Goal: Information Seeking & Learning: Learn about a topic

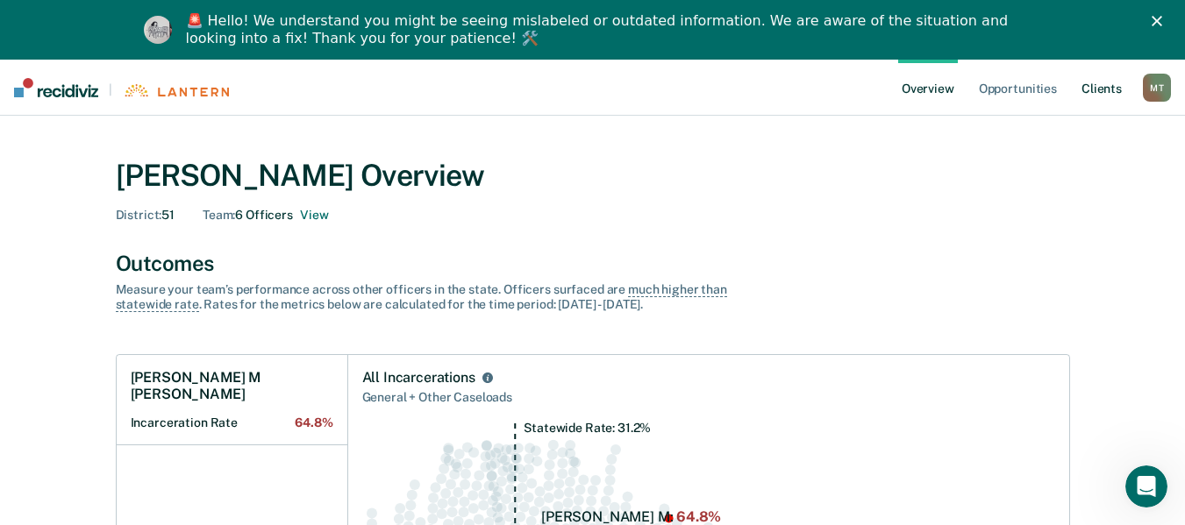
click at [1095, 84] on link "Client s" at bounding box center [1101, 88] width 47 height 56
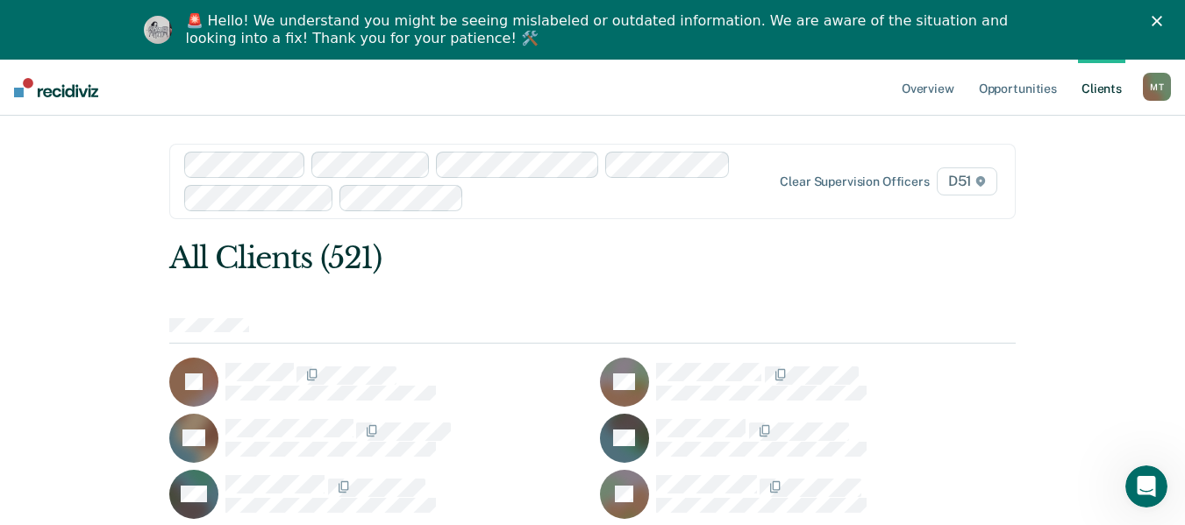
click at [48, 89] on img at bounding box center [56, 87] width 84 height 19
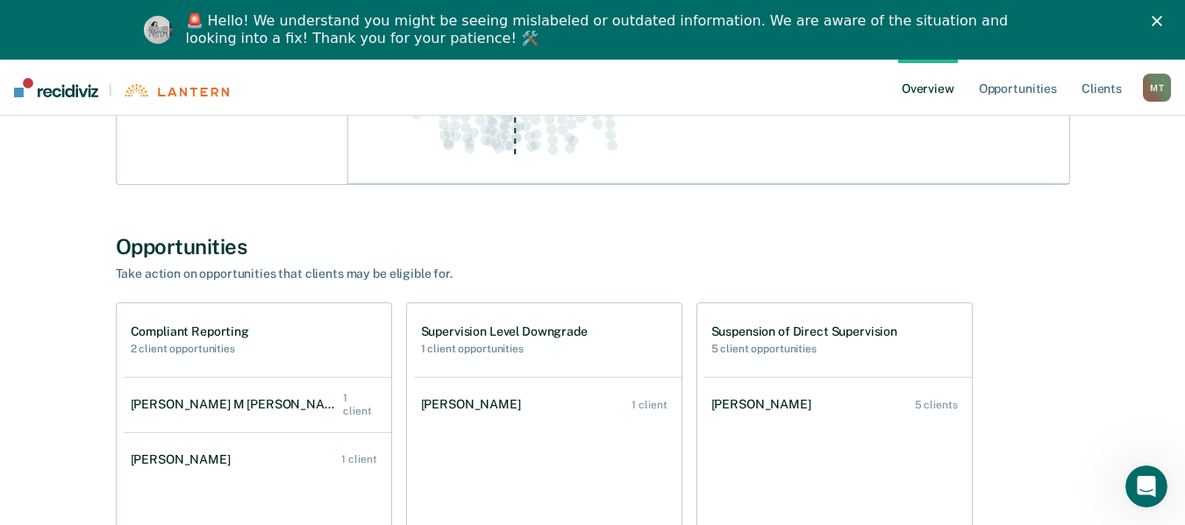
scroll to position [526, 0]
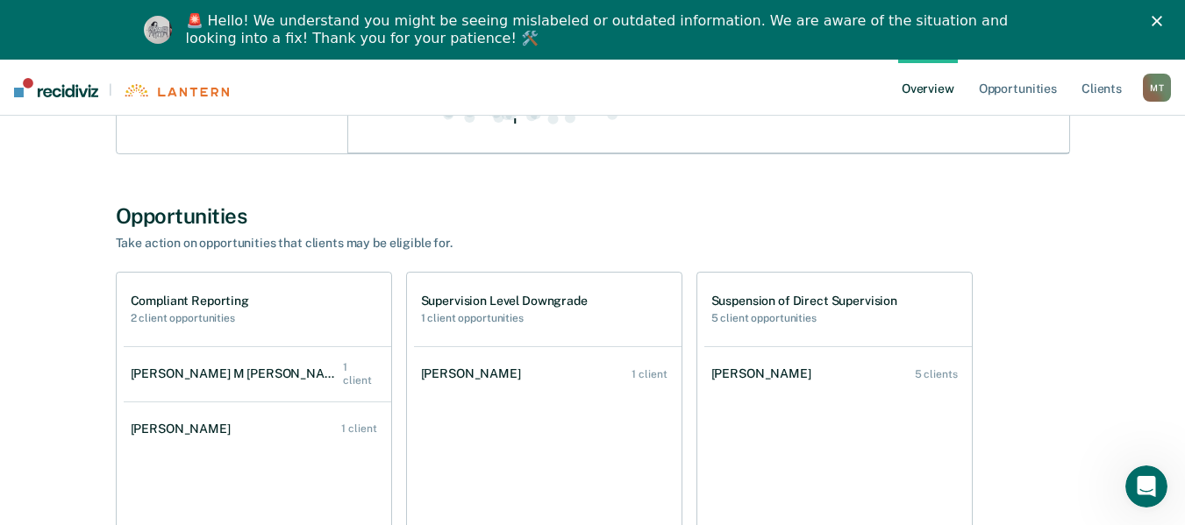
click at [192, 299] on h1 "Compliant Reporting" at bounding box center [190, 301] width 118 height 15
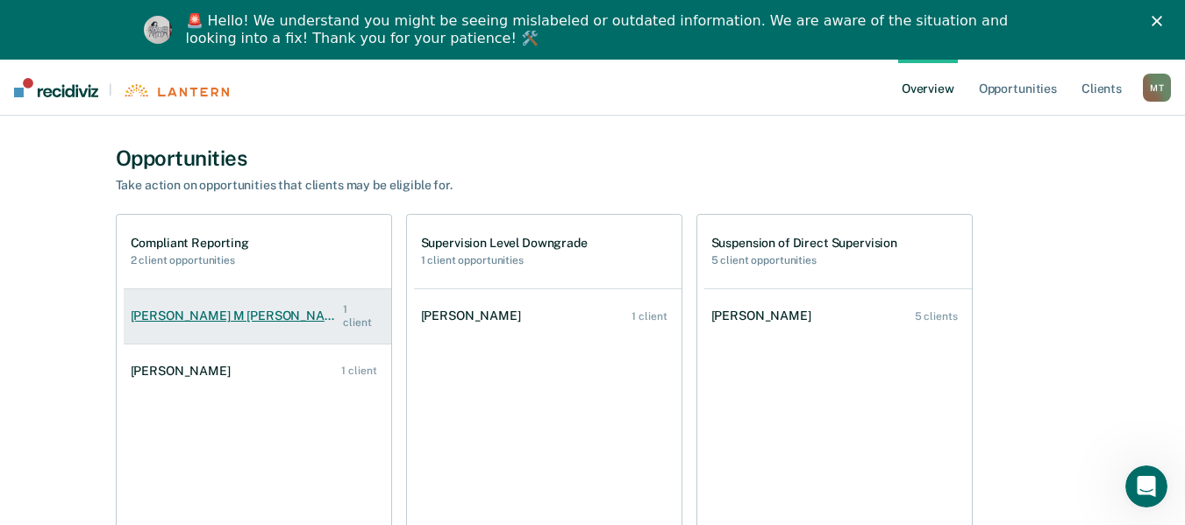
scroll to position [614, 0]
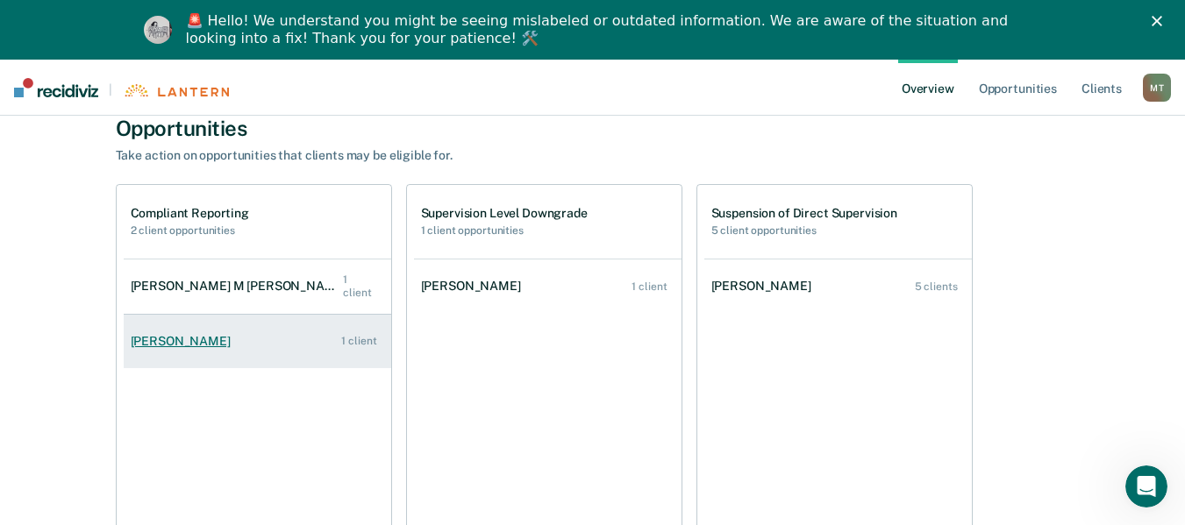
click at [153, 352] on link "[PERSON_NAME] 1 client" at bounding box center [257, 342] width 267 height 50
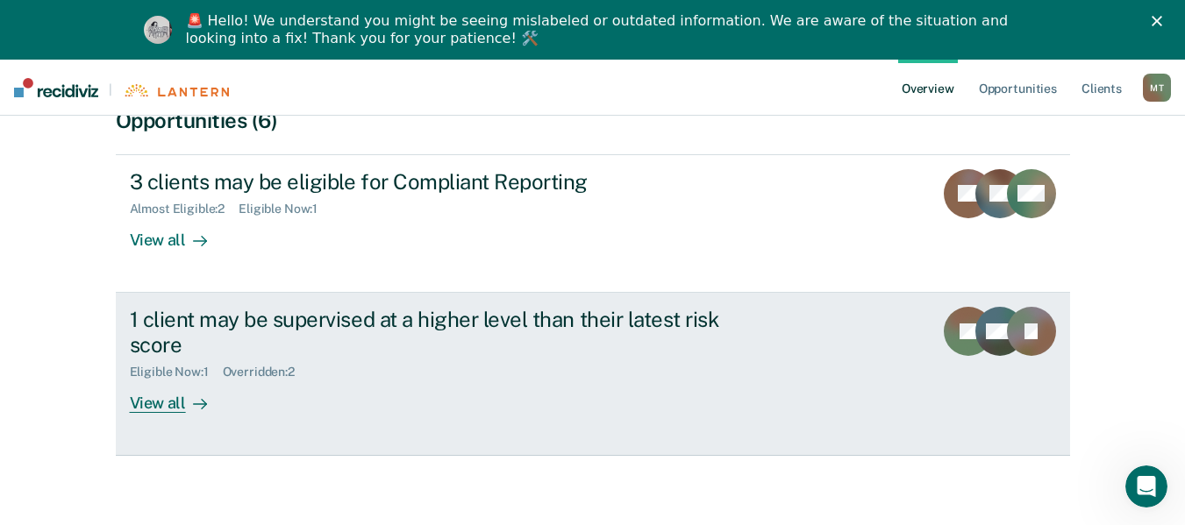
click at [218, 307] on div "1 client may be supervised at a higher level than their latest risk score" at bounding box center [438, 332] width 616 height 51
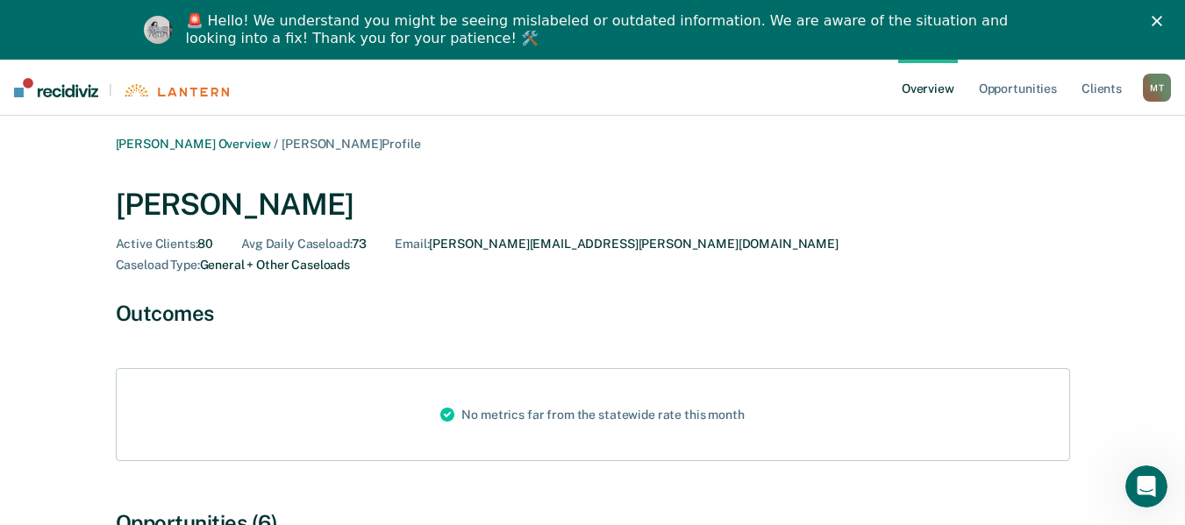
scroll to position [403, 0]
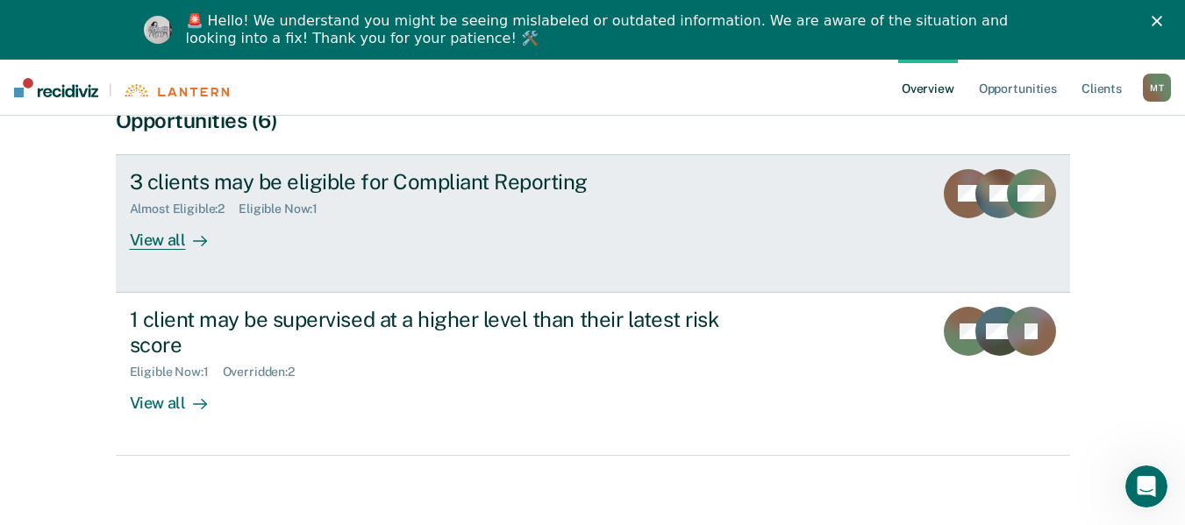
click at [223, 169] on div "3 clients may be eligible for Compliant Reporting" at bounding box center [438, 181] width 616 height 25
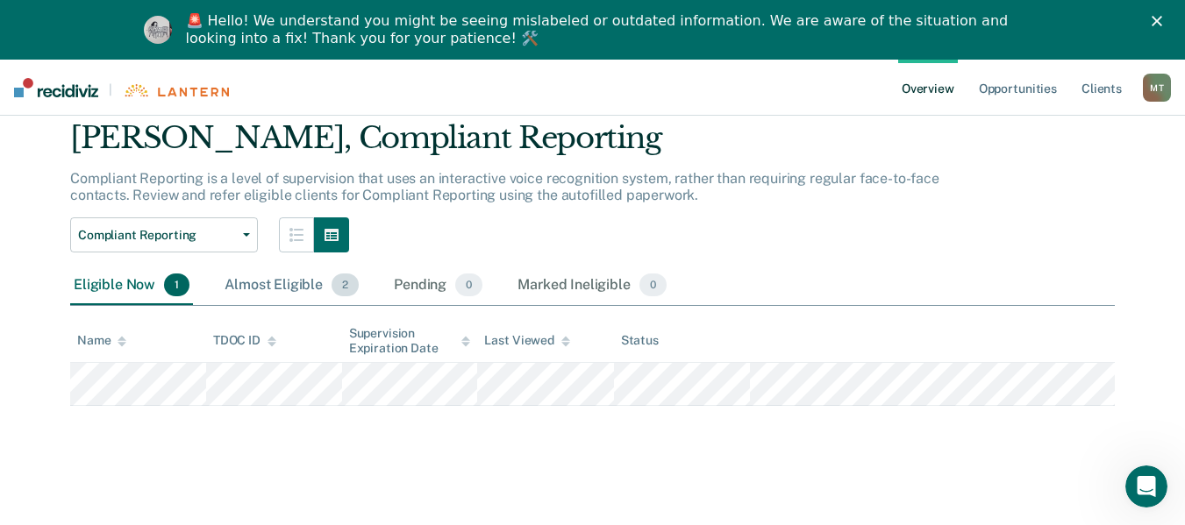
click at [299, 278] on div "Almost Eligible 2" at bounding box center [291, 286] width 141 height 39
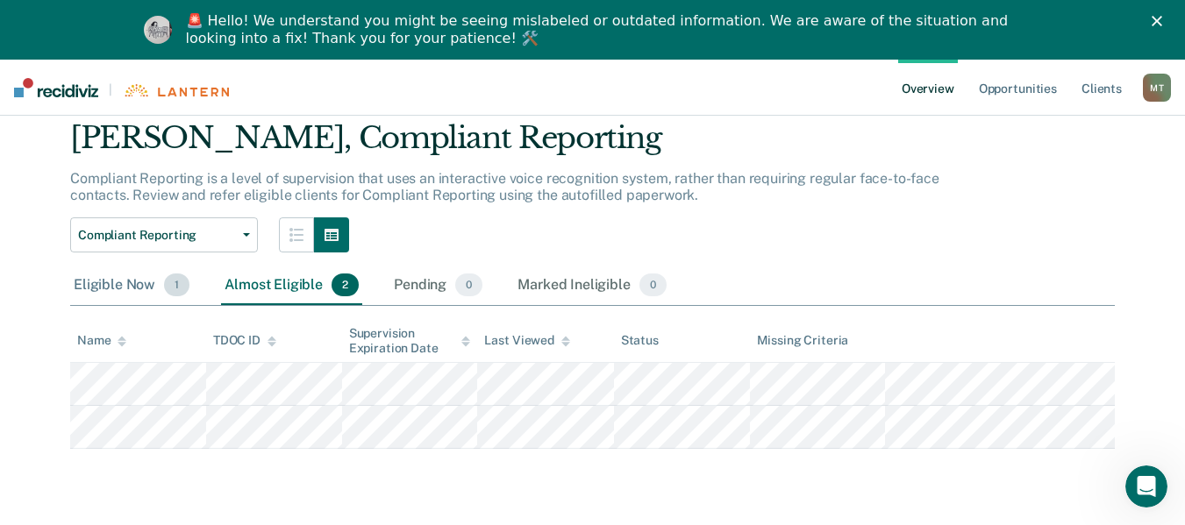
click at [84, 291] on div "Eligible Now 1" at bounding box center [131, 286] width 123 height 39
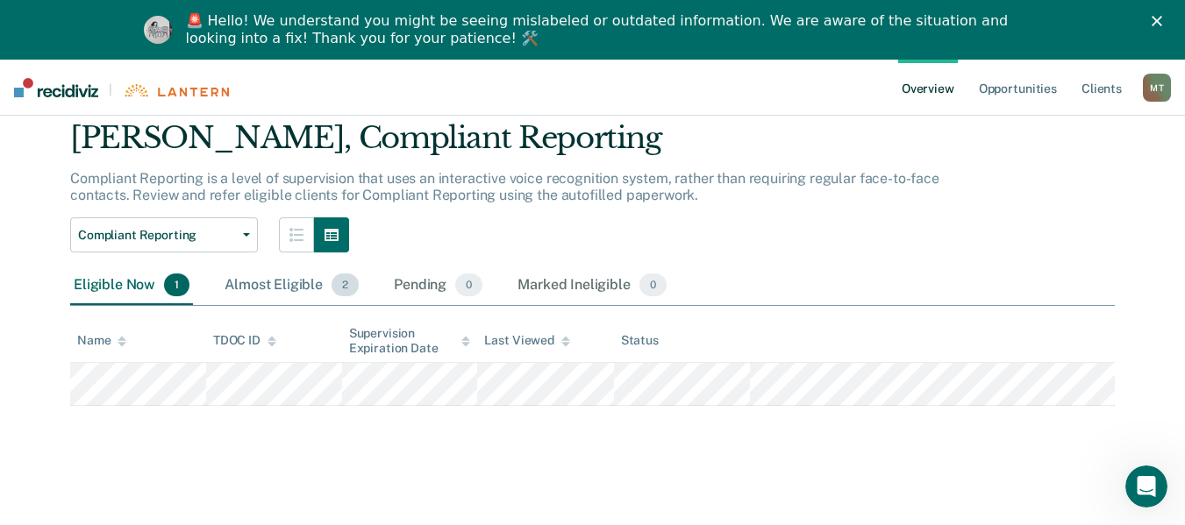
click at [289, 285] on div "Almost Eligible 2" at bounding box center [291, 286] width 141 height 39
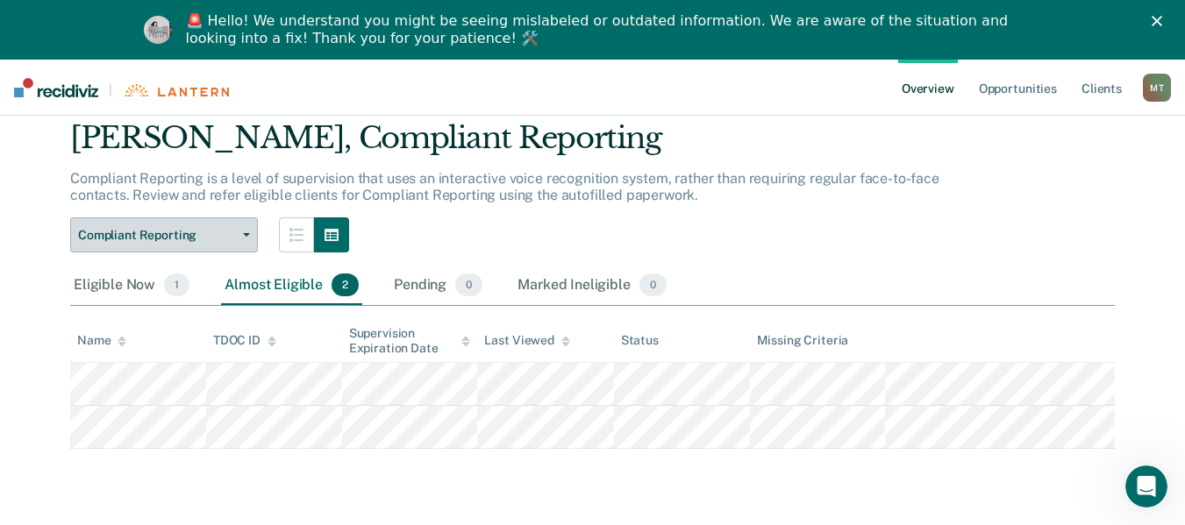
click at [239, 228] on button "Compliant Reporting" at bounding box center [164, 234] width 188 height 35
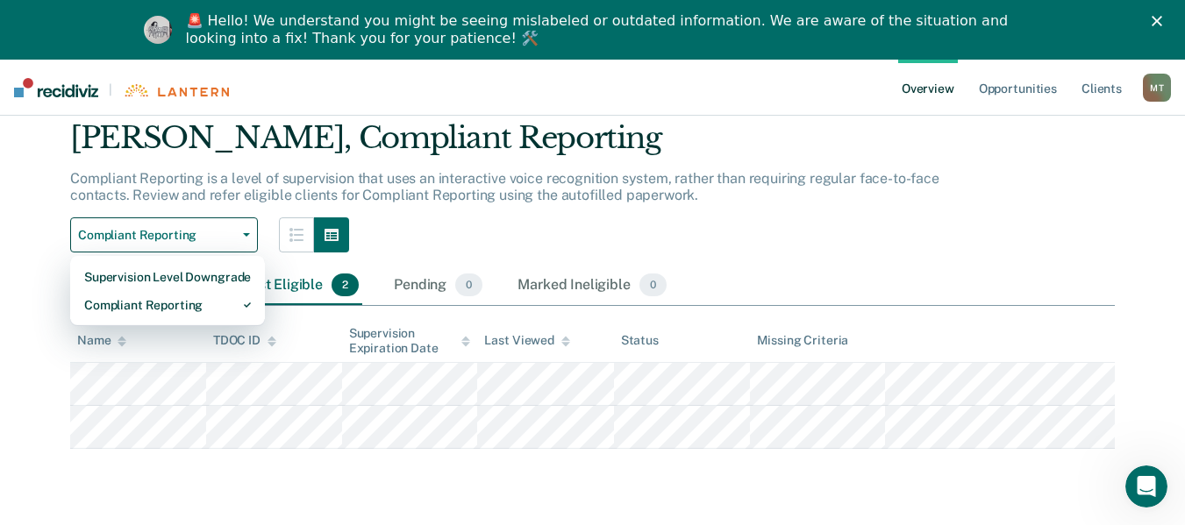
click at [323, 191] on p "Compliant Reporting is a level of supervision that uses an interactive voice re…" at bounding box center [504, 186] width 869 height 33
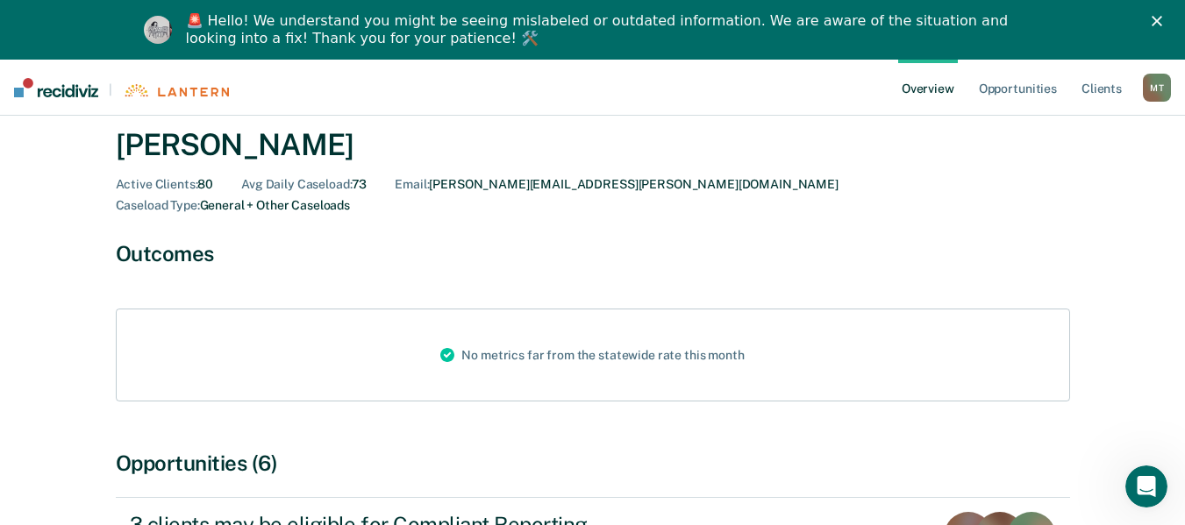
scroll to position [403, 0]
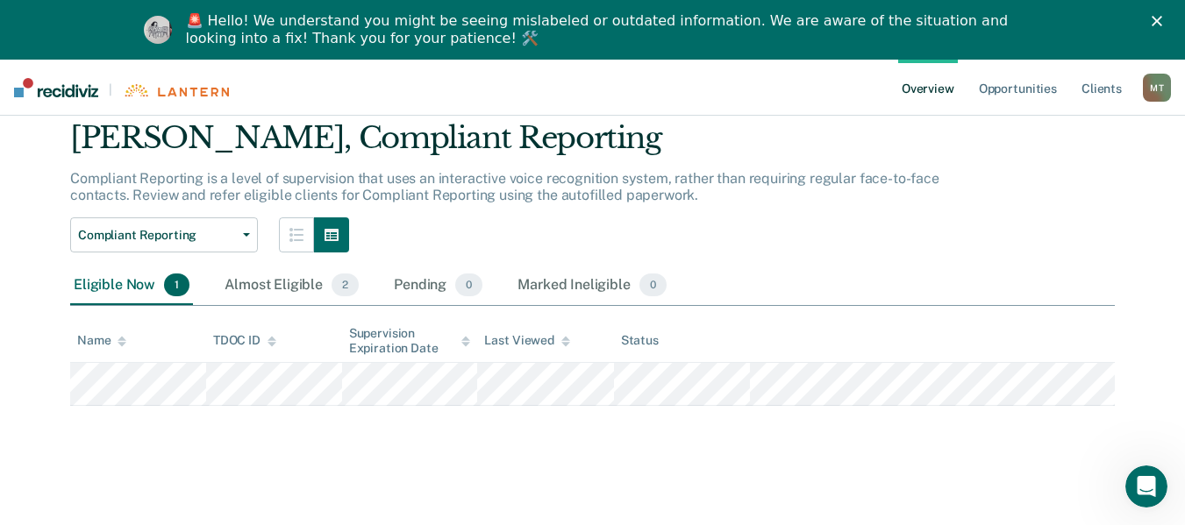
scroll to position [60, 0]
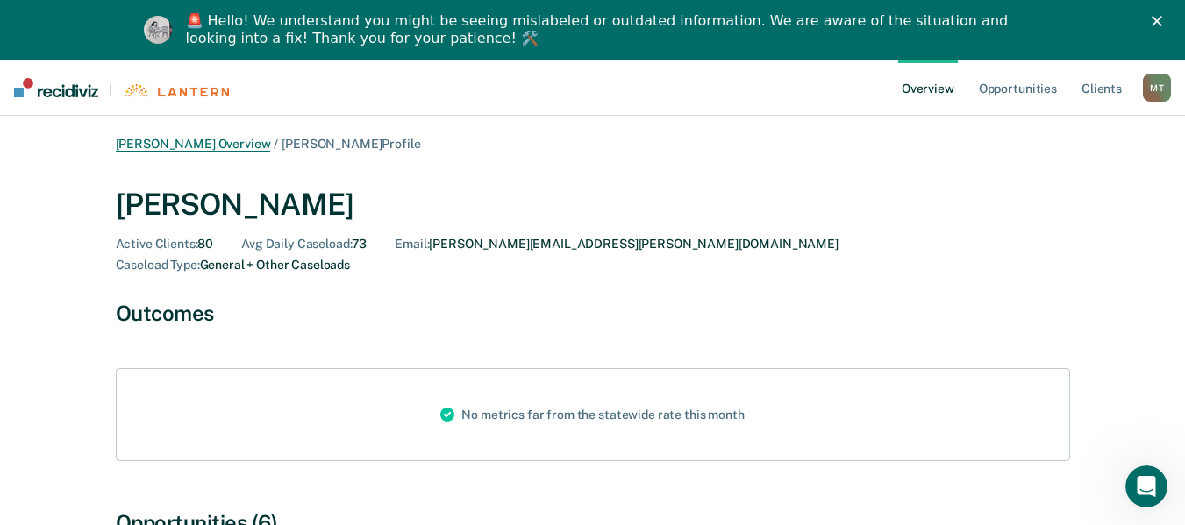
click at [221, 146] on link "[PERSON_NAME] Overview" at bounding box center [193, 144] width 155 height 15
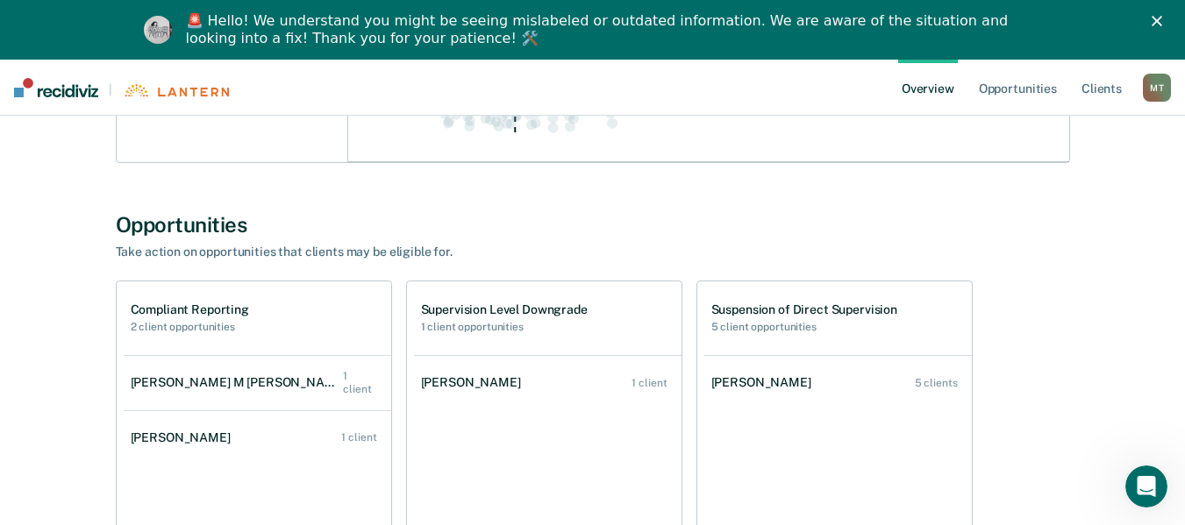
scroll to position [555, 0]
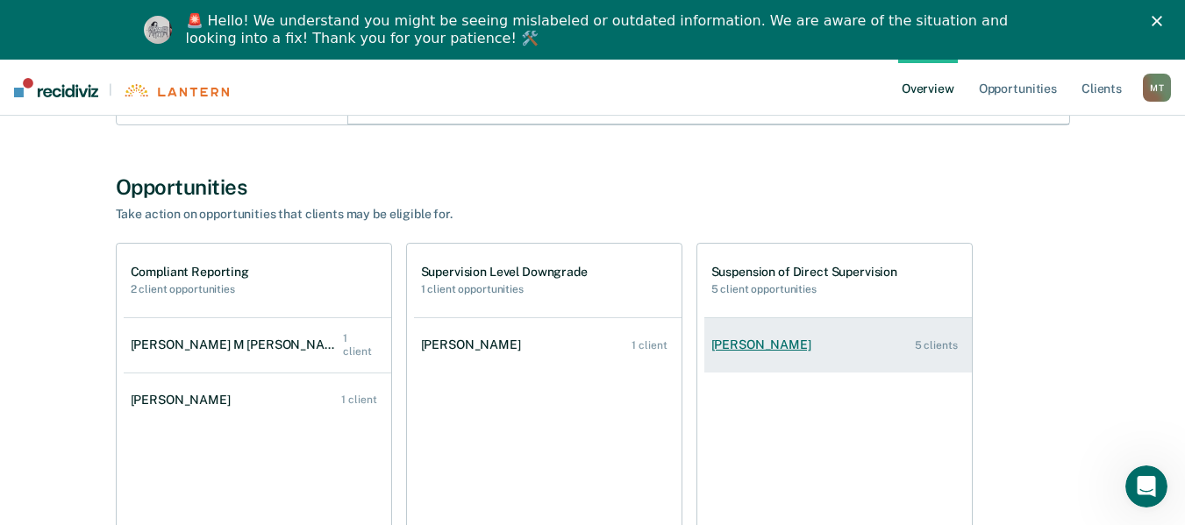
click at [777, 335] on link "[PERSON_NAME] 5 clients" at bounding box center [837, 345] width 267 height 50
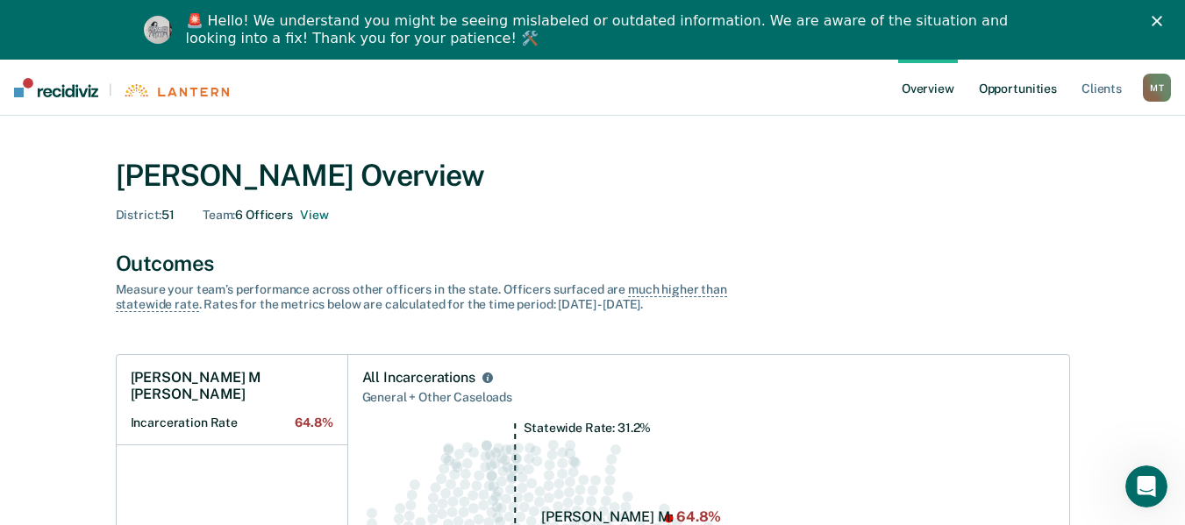
click at [1037, 84] on link "Opportunities" at bounding box center [1017, 88] width 85 height 56
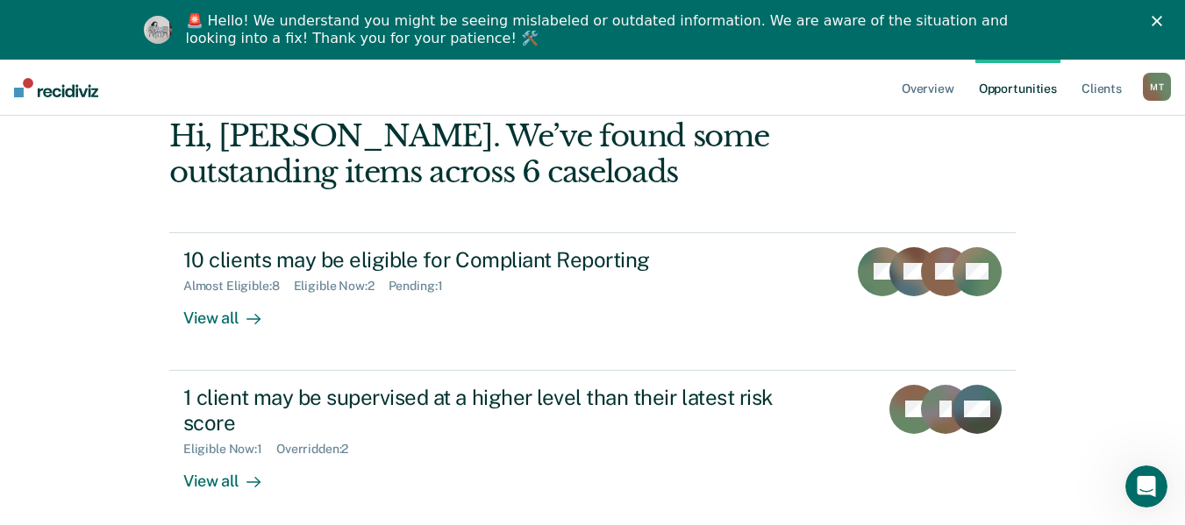
scroll to position [175, 0]
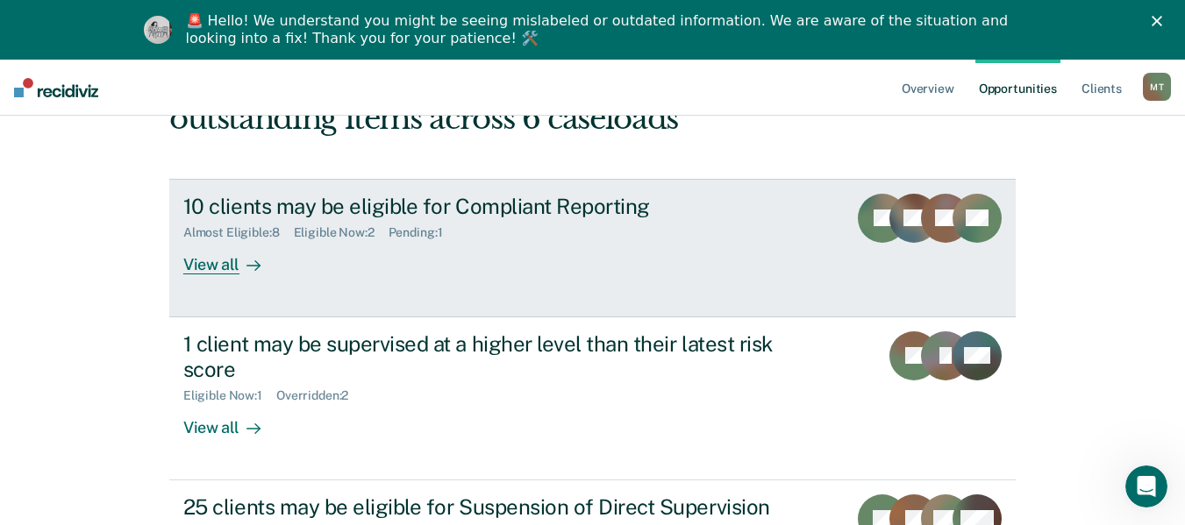
click at [219, 270] on div "View all" at bounding box center [232, 257] width 98 height 34
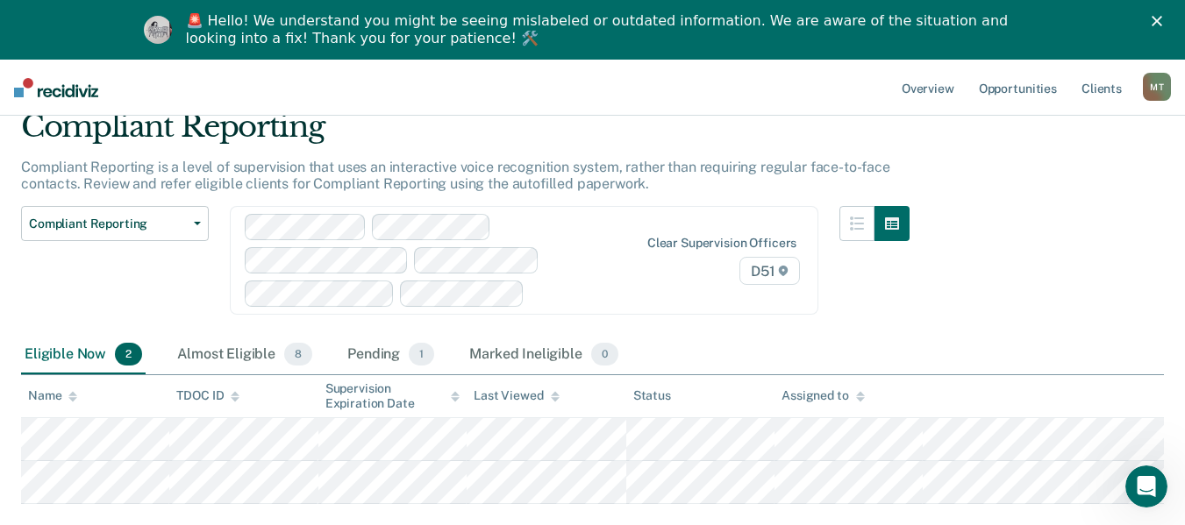
scroll to position [177, 0]
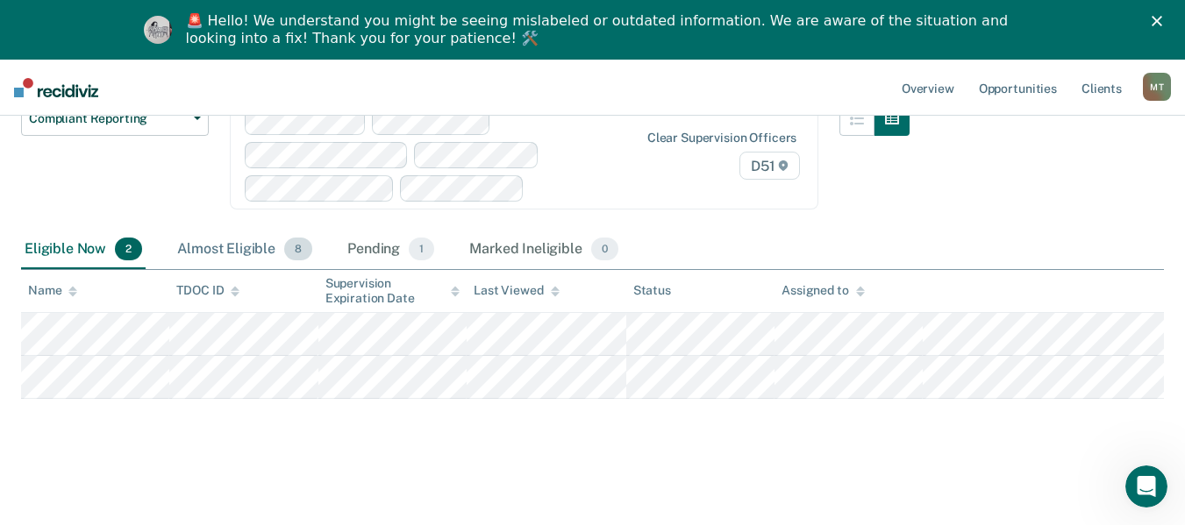
click at [227, 248] on div "Almost Eligible 8" at bounding box center [245, 250] width 142 height 39
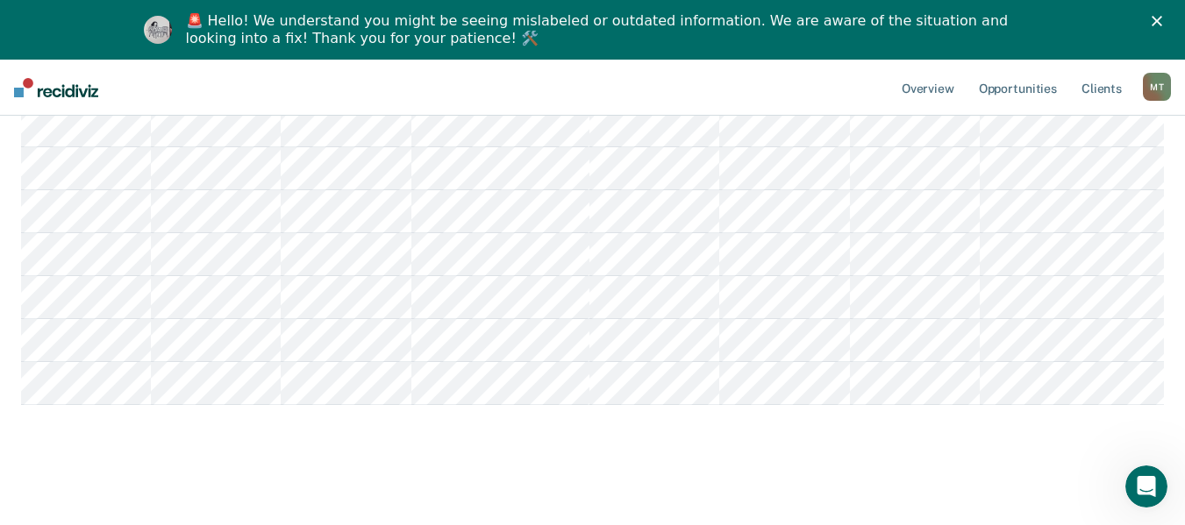
scroll to position [506, 0]
click at [945, 385] on tbody at bounding box center [592, 227] width 1143 height 344
click at [579, 103] on nav "Overview Opportunities Client s [PERSON_NAME] Profile How it works Log Out" at bounding box center [592, 88] width 1185 height 56
